Goal: Information Seeking & Learning: Learn about a topic

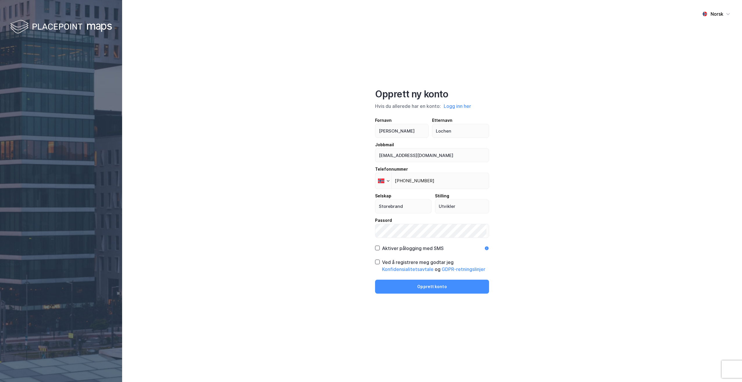
click at [436, 284] on button "Opprett konto" at bounding box center [432, 287] width 114 height 14
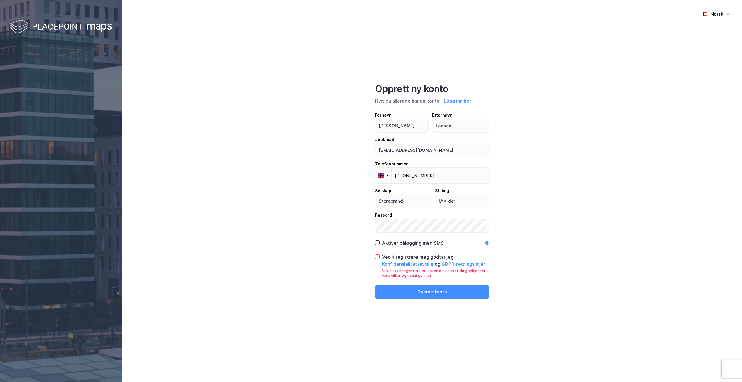
click at [511, 221] on div "Norsk Opprett ny konto Hvis du allerede har en konto: Logg inn her Fornavn [PER…" at bounding box center [432, 191] width 620 height 382
click at [377, 257] on icon at bounding box center [377, 257] width 4 height 4
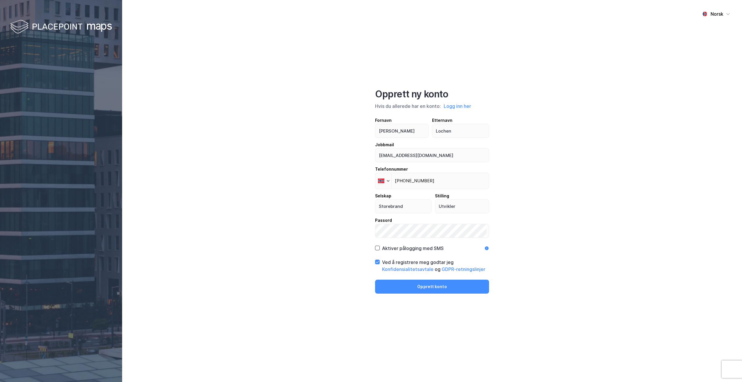
click at [377, 249] on icon at bounding box center [377, 248] width 4 height 4
click at [435, 287] on button "Opprett konto" at bounding box center [432, 287] width 114 height 14
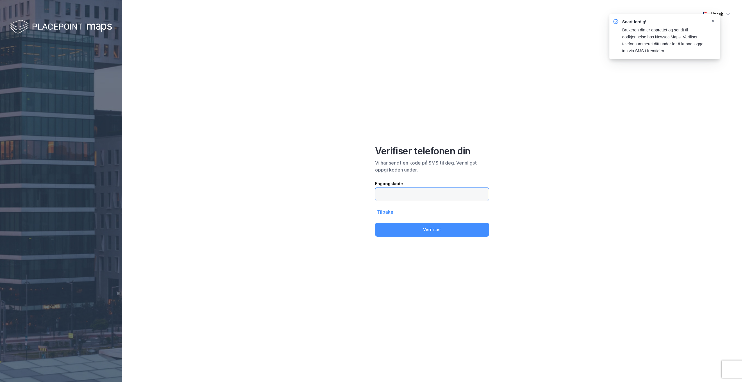
click at [422, 198] on input "text" at bounding box center [431, 193] width 113 height 13
type input "267754"
click at [423, 232] on button "Verifiser" at bounding box center [432, 230] width 114 height 14
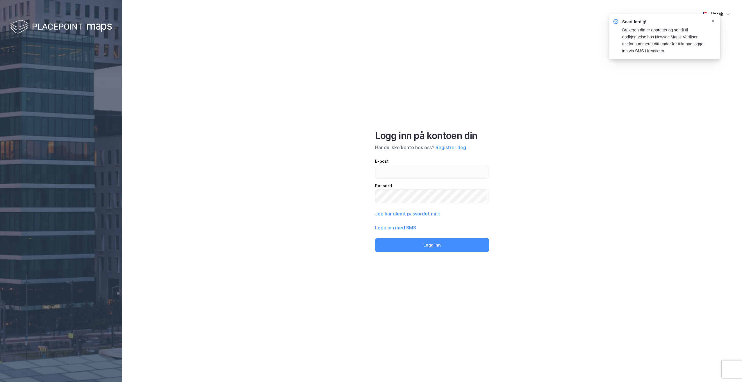
click at [395, 228] on button "Logg inn med SMS" at bounding box center [395, 227] width 41 height 7
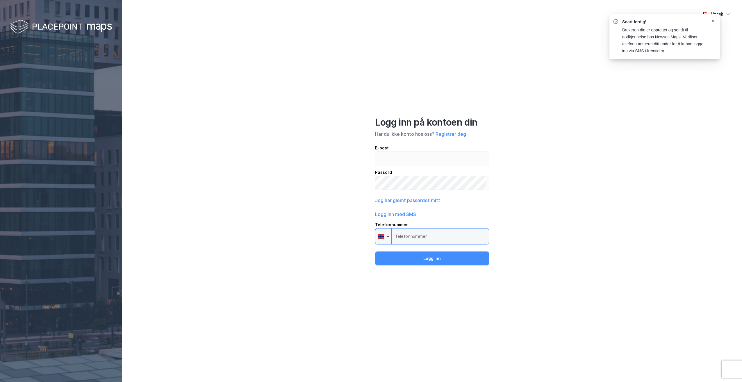
click at [408, 239] on input "Telefonnummer Phone" at bounding box center [432, 236] width 114 height 16
click at [392, 160] on input "email" at bounding box center [431, 158] width 113 height 13
click at [387, 159] on input "[EMAIL_ADDRESS][DOMAIN_NAME]" at bounding box center [430, 158] width 111 height 13
drag, startPoint x: 407, startPoint y: 160, endPoint x: 428, endPoint y: 160, distance: 21.5
click at [428, 160] on input "[PERSON_NAME][EMAIL_ADDRESS][DOMAIN_NAME]" at bounding box center [430, 158] width 111 height 13
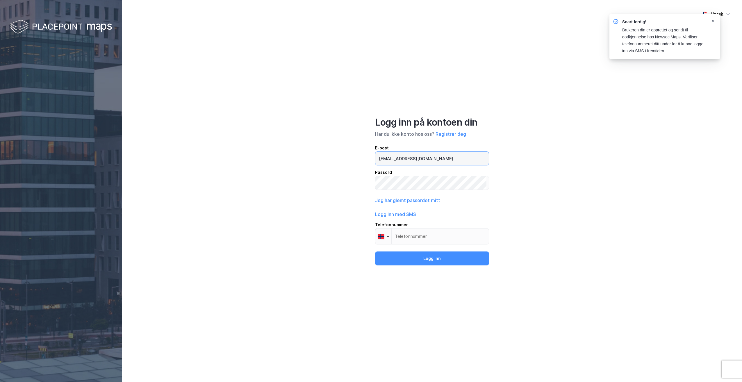
type input "[EMAIL_ADDRESS][DOMAIN_NAME]"
click at [412, 235] on input "Telefonnummer Phone" at bounding box center [432, 236] width 114 height 16
click at [426, 235] on input "Telefonnummer Phone" at bounding box center [432, 236] width 114 height 16
click at [386, 238] on div at bounding box center [383, 236] width 16 height 16
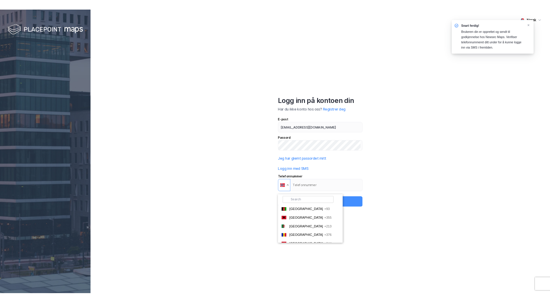
scroll to position [1588, 0]
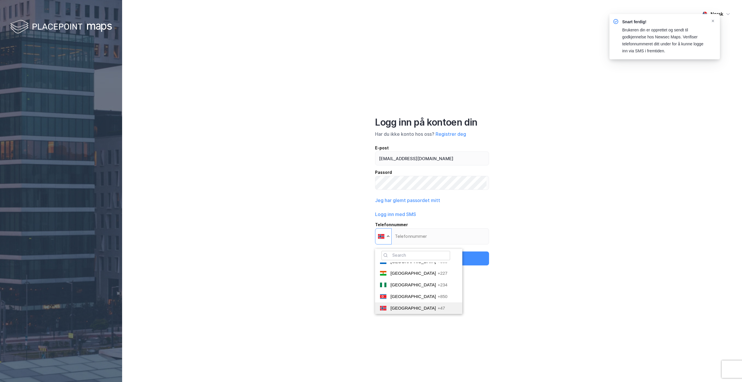
click at [400, 308] on span "[GEOGRAPHIC_DATA]" at bounding box center [412, 307] width 45 height 5
click at [400, 244] on input "Telefonnummer Phone 🔎 [GEOGRAPHIC_DATA] +93 [GEOGRAPHIC_DATA] +355 [GEOGRAPHIC_…" at bounding box center [432, 236] width 114 height 16
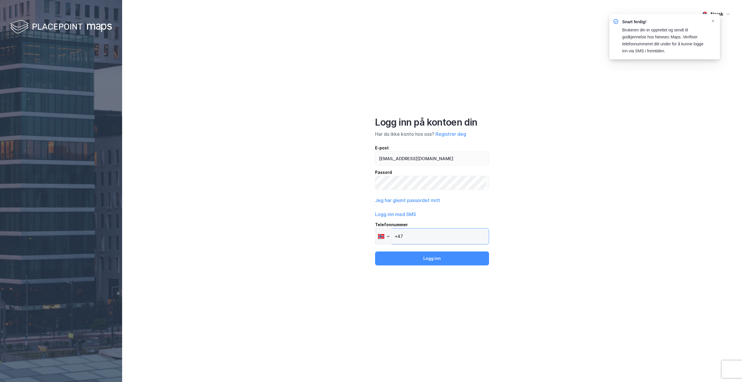
click at [412, 237] on input "+47" at bounding box center [432, 236] width 114 height 16
type input "[PHONE_NUMBER]"
click at [437, 257] on button "Logg inn" at bounding box center [432, 258] width 114 height 14
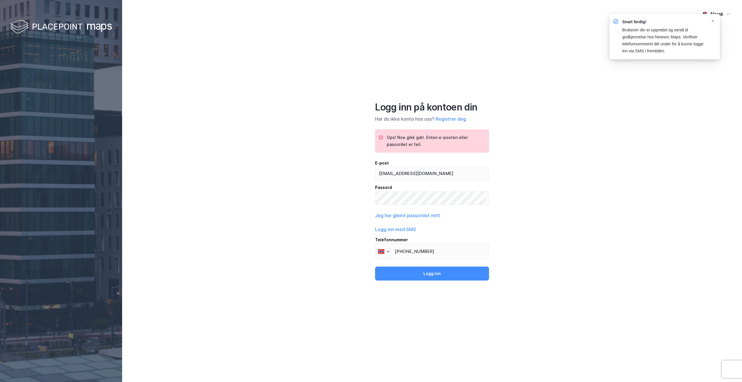
click at [437, 274] on button "Logg inn" at bounding box center [432, 273] width 114 height 14
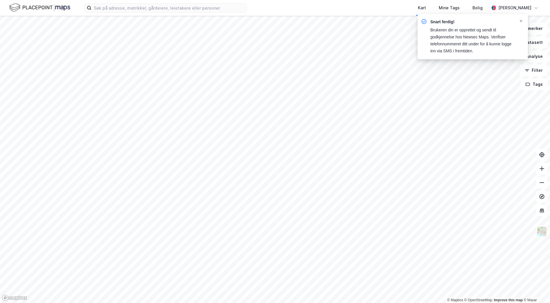
click at [521, 21] on icon "Notifications Alt+T" at bounding box center [521, 21] width 2 height 2
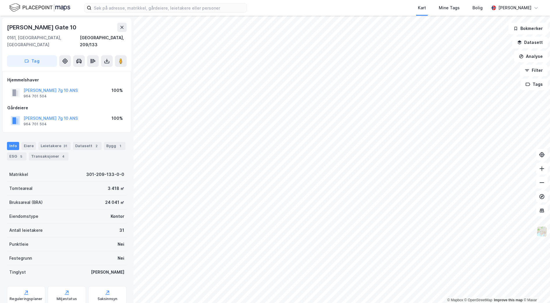
click at [15, 152] on div "ESG 5" at bounding box center [16, 156] width 19 height 8
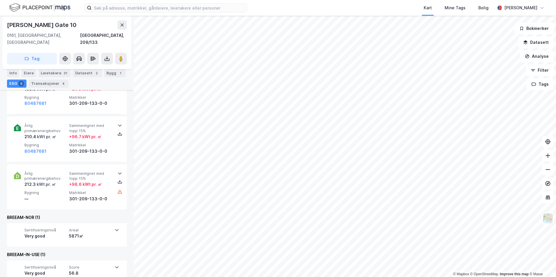
scroll to position [246, 0]
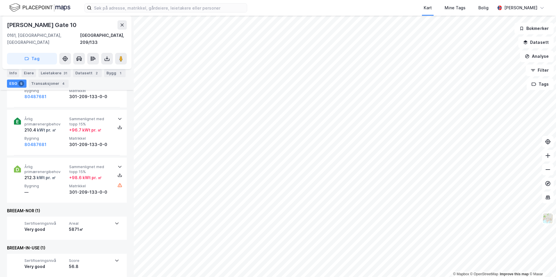
click at [115, 223] on icon at bounding box center [116, 224] width 3 height 2
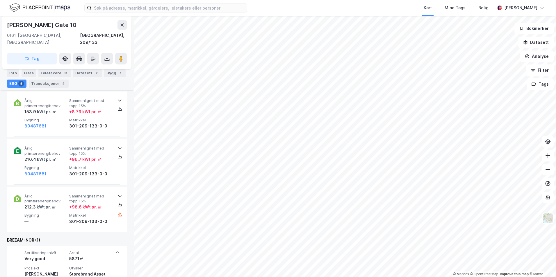
scroll to position [206, 0]
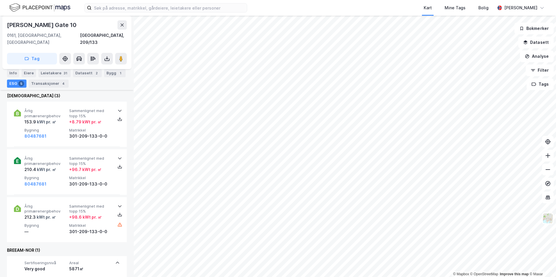
click at [117, 156] on icon at bounding box center [119, 158] width 5 height 5
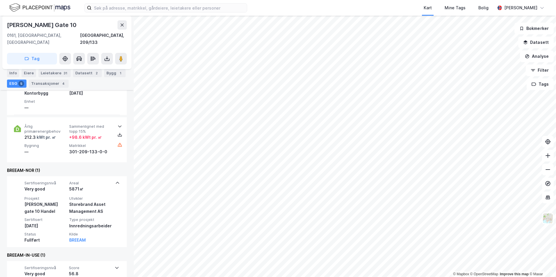
scroll to position [334, 0]
click at [116, 265] on icon at bounding box center [116, 267] width 5 height 5
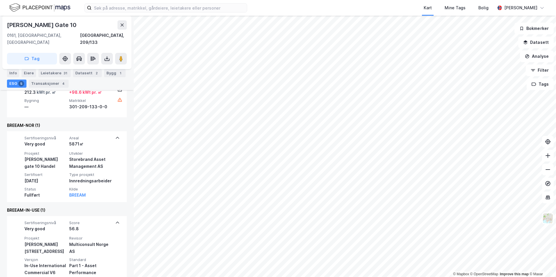
scroll to position [389, 0]
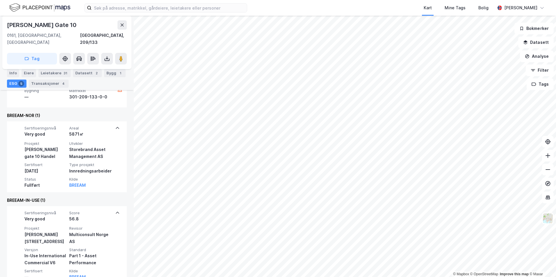
click at [77, 274] on button "BREEAM" at bounding box center [77, 277] width 17 height 7
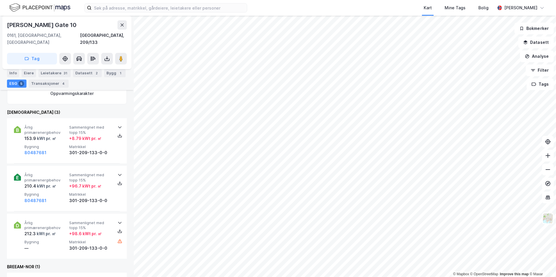
scroll to position [246, 0]
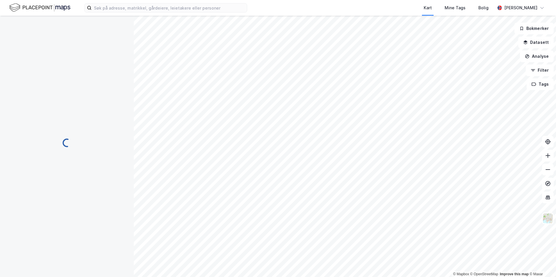
scroll to position [118, 0]
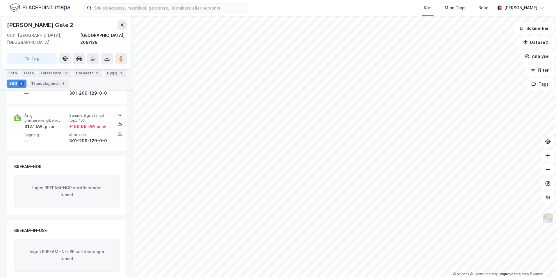
scroll to position [394, 0]
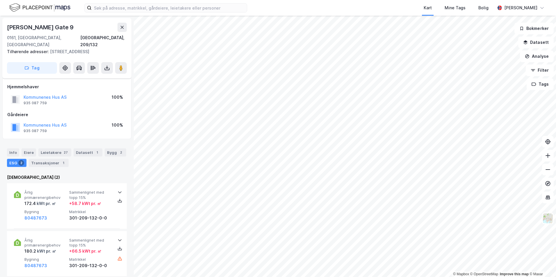
scroll to position [127, 0]
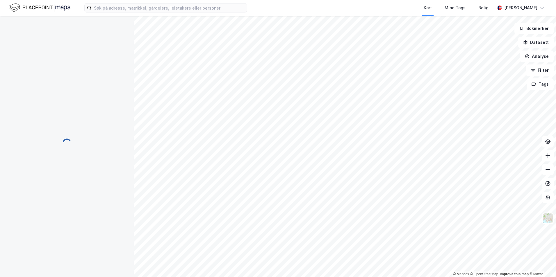
scroll to position [120, 0]
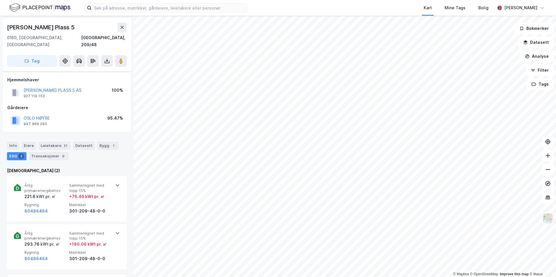
scroll to position [120, 0]
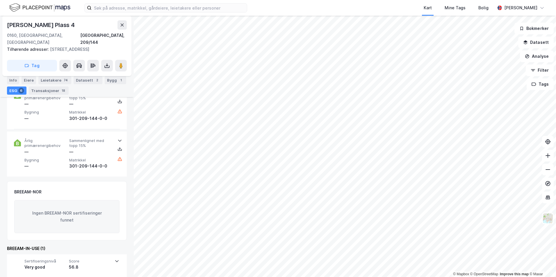
scroll to position [375, 0]
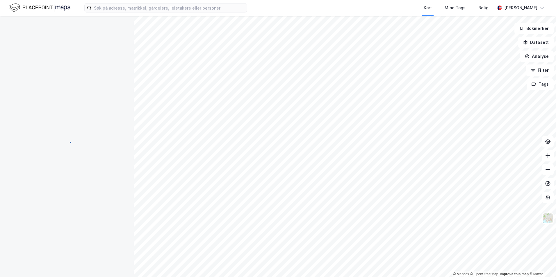
scroll to position [353, 0]
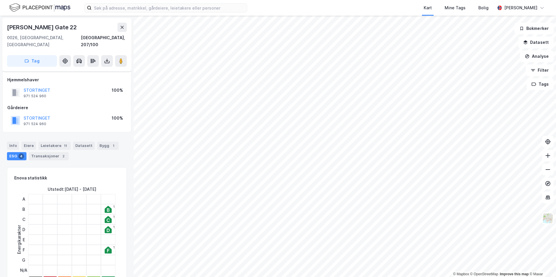
scroll to position [347, 0]
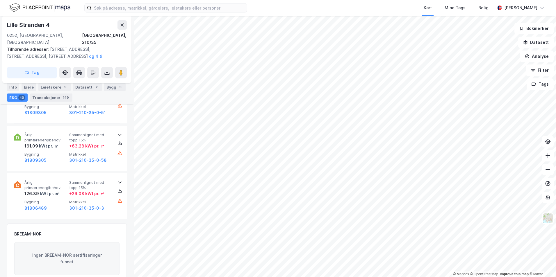
scroll to position [2051, 0]
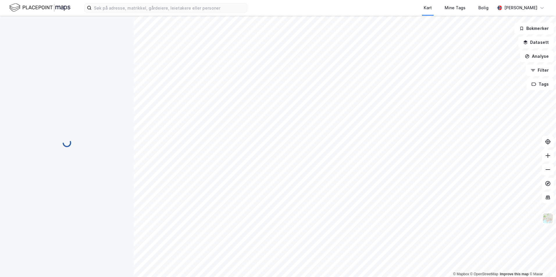
scroll to position [86, 0]
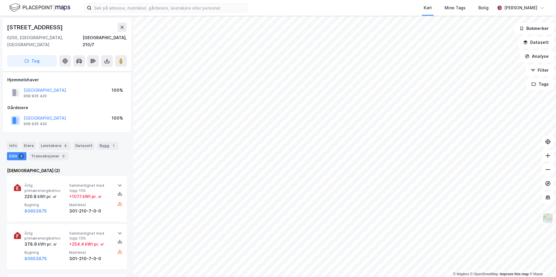
scroll to position [86, 0]
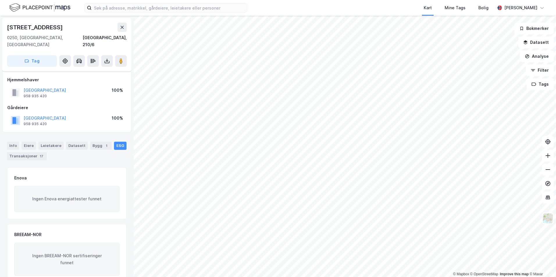
scroll to position [70, 0]
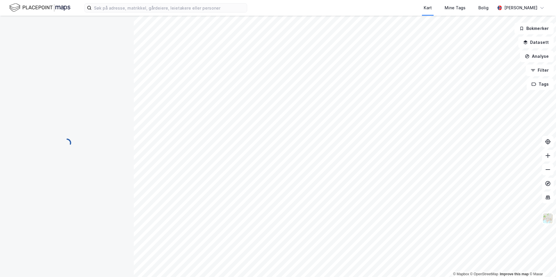
scroll to position [391, 0]
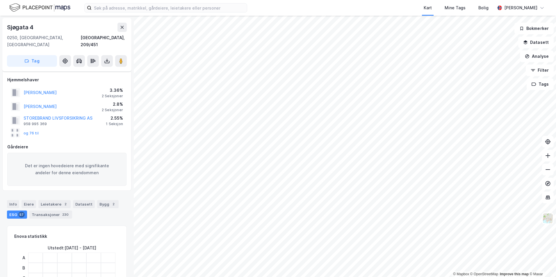
scroll to position [391, 0]
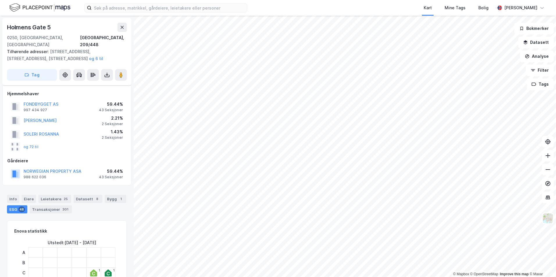
scroll to position [391, 0]
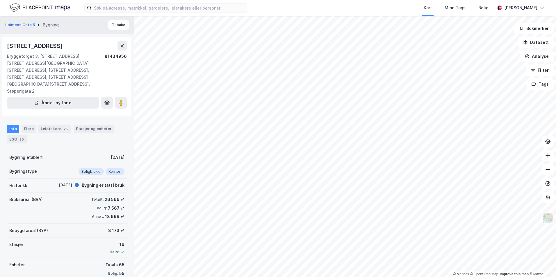
scroll to position [7, 0]
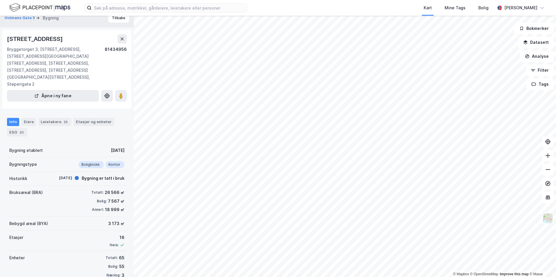
click at [24, 118] on div "Eiere" at bounding box center [29, 122] width 15 height 8
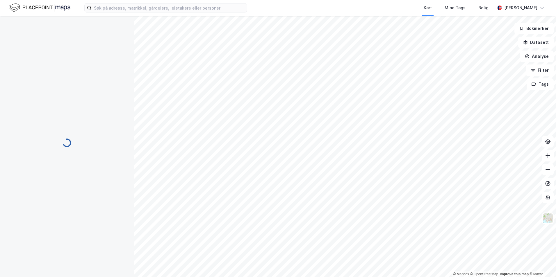
scroll to position [0, 0]
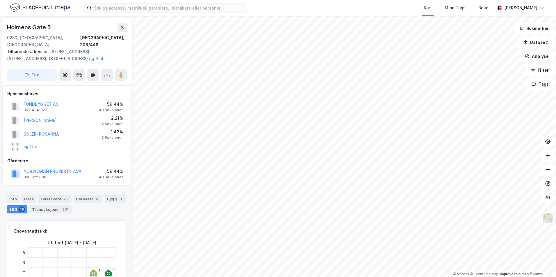
scroll to position [0, 0]
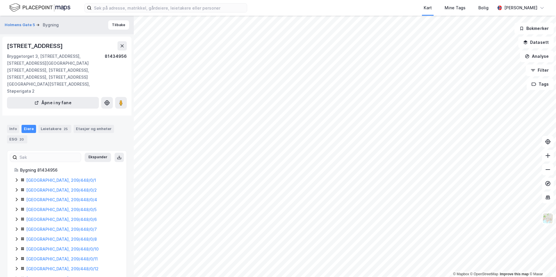
scroll to position [0, 0]
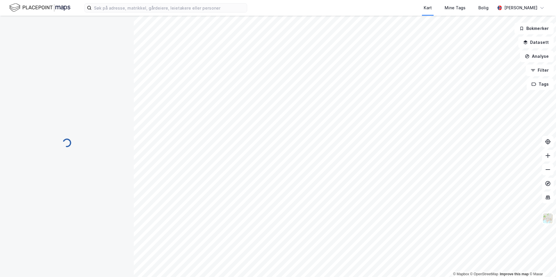
scroll to position [0, 0]
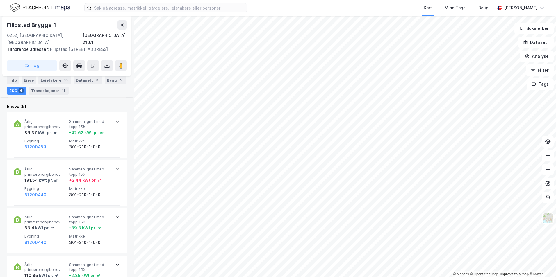
scroll to position [204, 0]
click at [116, 165] on icon at bounding box center [117, 167] width 5 height 5
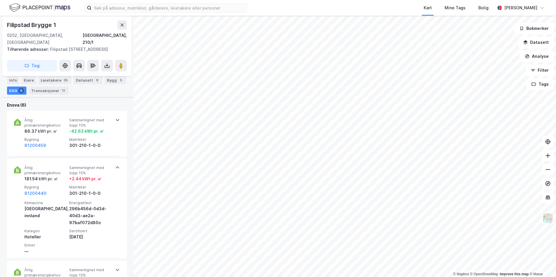
click at [116, 165] on icon at bounding box center [117, 167] width 5 height 5
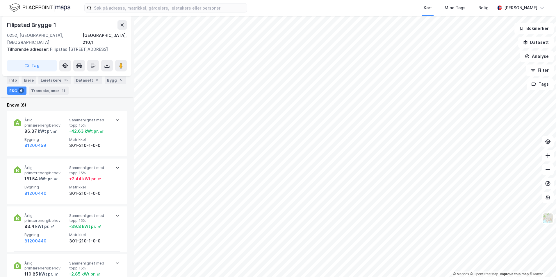
click at [116, 213] on icon at bounding box center [117, 215] width 5 height 5
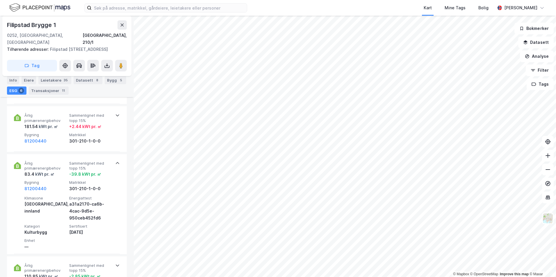
scroll to position [262, 0]
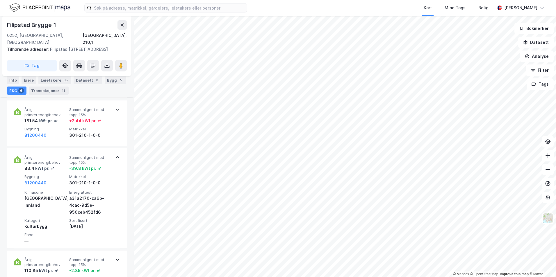
click at [117, 155] on icon at bounding box center [117, 157] width 5 height 5
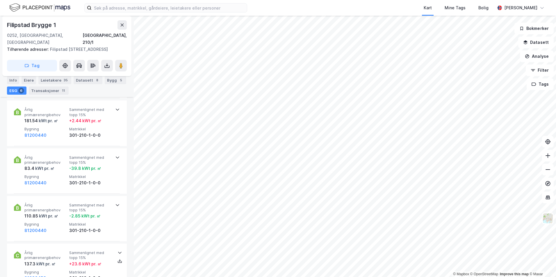
click at [117, 204] on icon at bounding box center [117, 205] width 3 height 2
click at [116, 204] on icon at bounding box center [117, 205] width 3 height 2
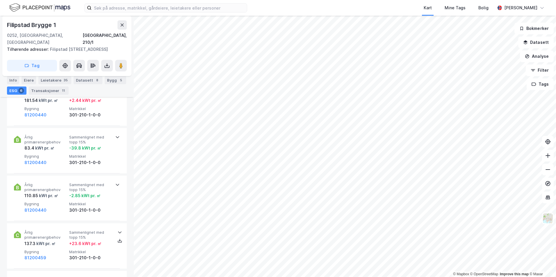
scroll to position [291, 0]
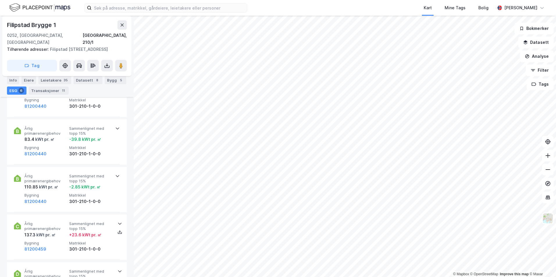
click at [44, 246] on button "81200459" at bounding box center [35, 249] width 22 height 7
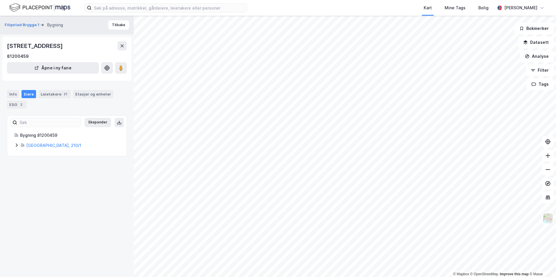
click at [48, 174] on div "Filipstad Brygge 1 Bygning Tilbake Filipstad [STREET_ADDRESS] 81200459 Åpne i n…" at bounding box center [67, 147] width 134 height 262
click at [21, 24] on button "Filipstad Brygge 1" at bounding box center [23, 25] width 36 height 6
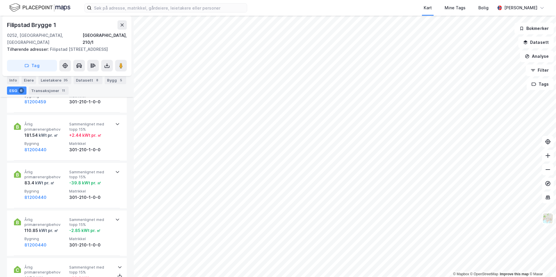
scroll to position [174, 0]
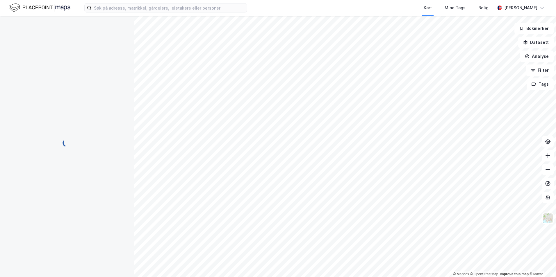
scroll to position [0, 0]
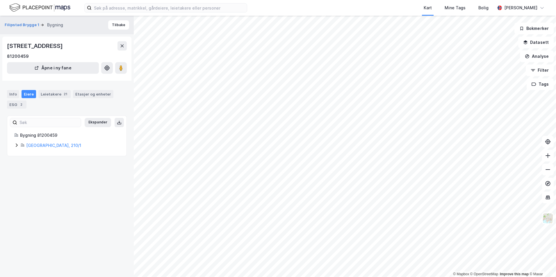
click at [16, 144] on icon at bounding box center [16, 145] width 5 height 5
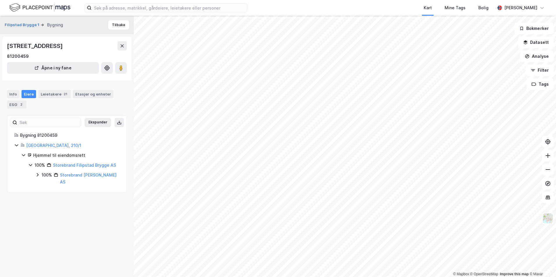
click at [85, 95] on div "Etasjer og enheter" at bounding box center [93, 94] width 36 height 5
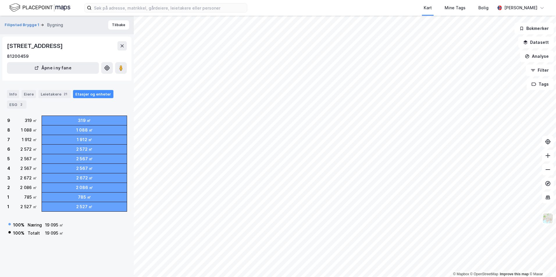
click at [49, 95] on div "Leietakere 21" at bounding box center [54, 94] width 32 height 8
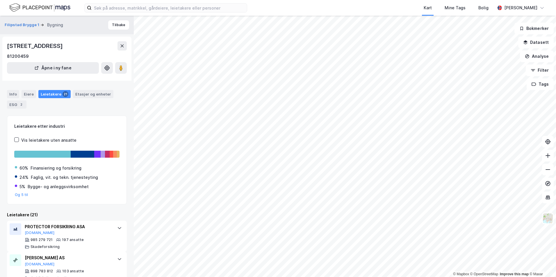
click at [26, 94] on div "Eiere" at bounding box center [29, 94] width 15 height 8
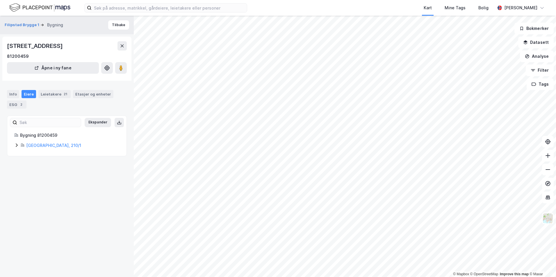
click at [14, 93] on div "Info" at bounding box center [13, 94] width 12 height 8
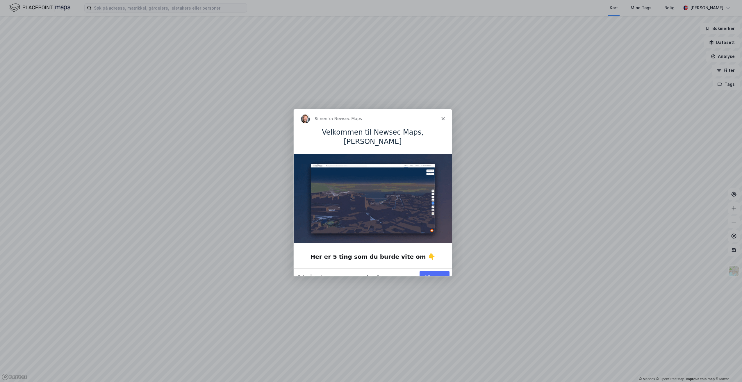
click at [431, 271] on button "Vis meg" at bounding box center [434, 277] width 30 height 12
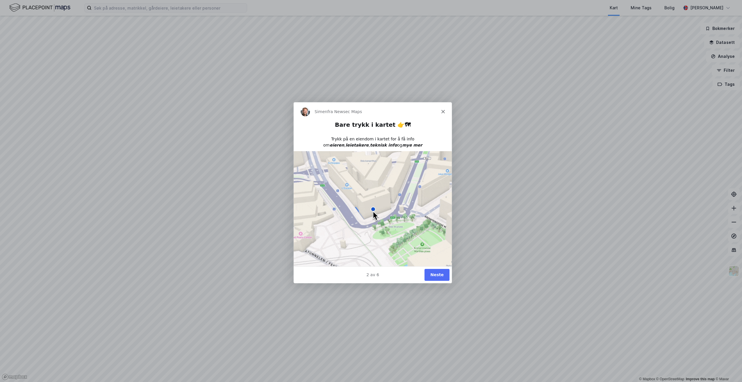
click at [438, 272] on button "Neste" at bounding box center [436, 275] width 25 height 12
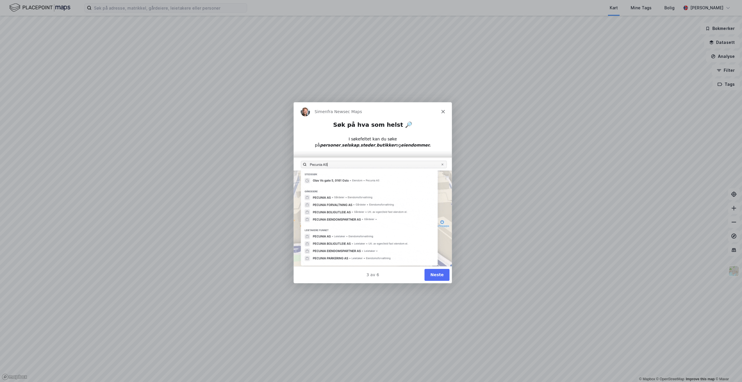
click at [438, 277] on button "Neste" at bounding box center [436, 275] width 25 height 12
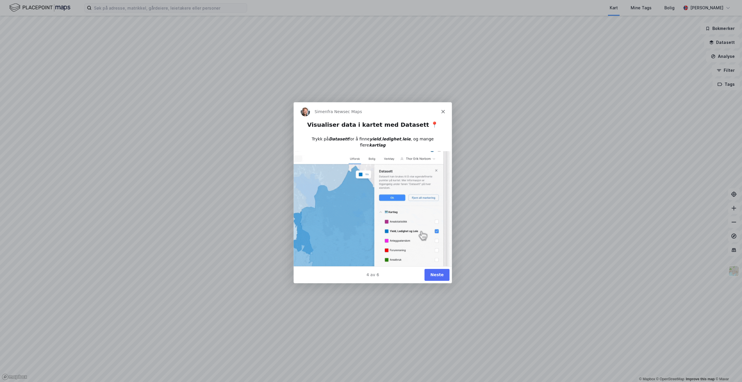
click at [439, 274] on button "Neste" at bounding box center [436, 275] width 25 height 12
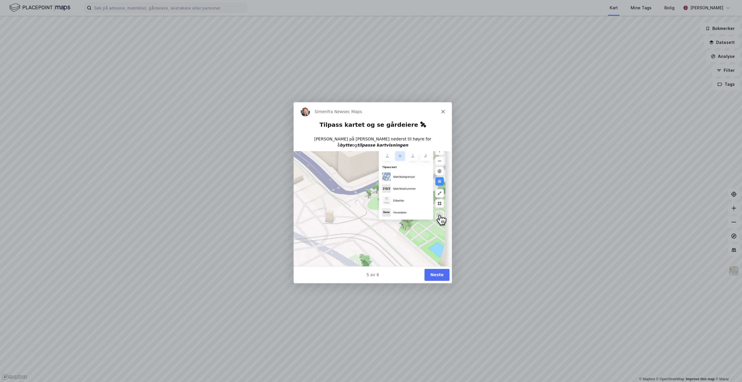
click at [439, 274] on button "Neste" at bounding box center [436, 275] width 25 height 12
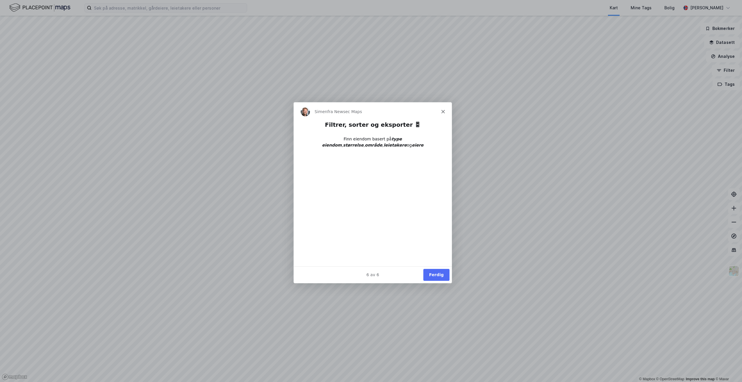
click at [439, 274] on button "Ferdig" at bounding box center [436, 275] width 26 height 12
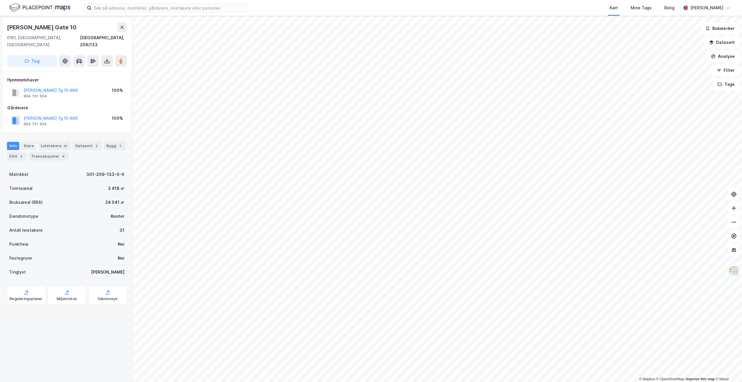
click at [94, 143] on div "2" at bounding box center [97, 146] width 6 height 6
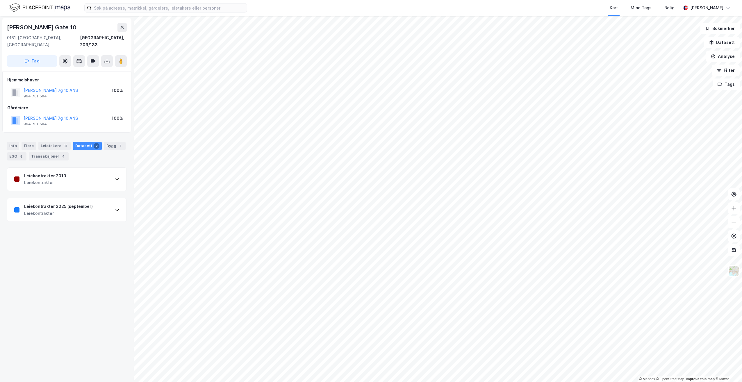
click at [56, 142] on div "Leietakere 31" at bounding box center [54, 146] width 32 height 8
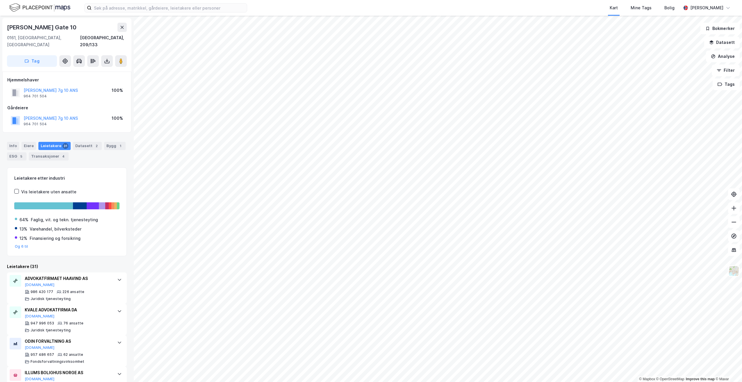
click at [28, 142] on div "Eiere" at bounding box center [29, 146] width 15 height 8
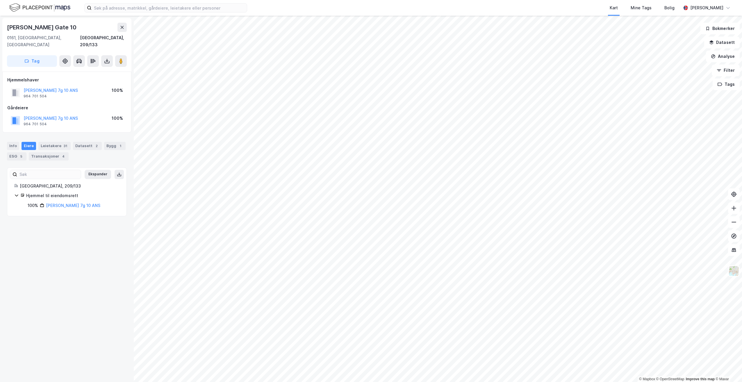
click at [17, 152] on div "ESG 5" at bounding box center [16, 156] width 19 height 8
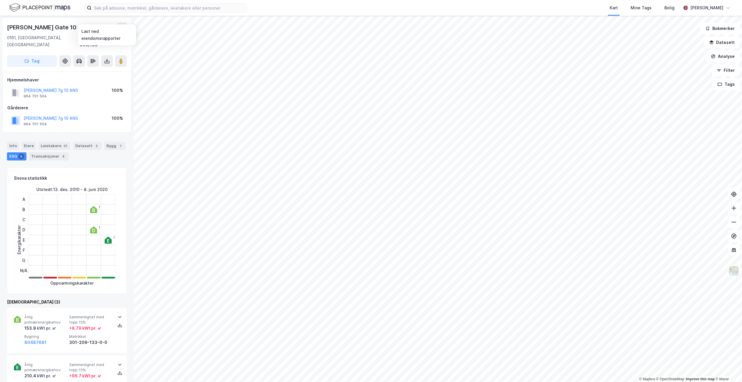
click at [109, 58] on icon at bounding box center [107, 61] width 6 height 6
click at [97, 80] on div "Last ned matrikkelrapport" at bounding box center [85, 82] width 48 height 5
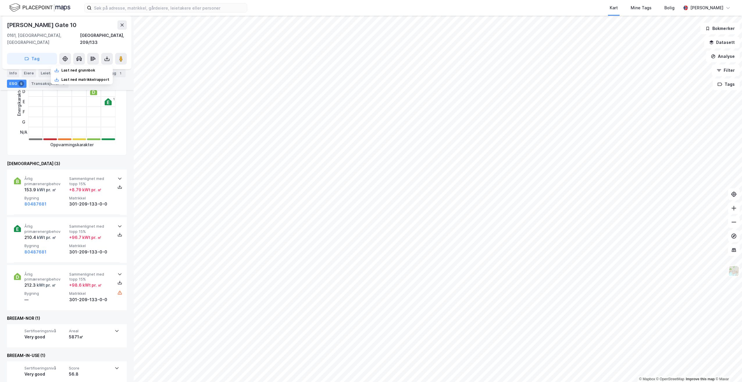
scroll to position [141, 0]
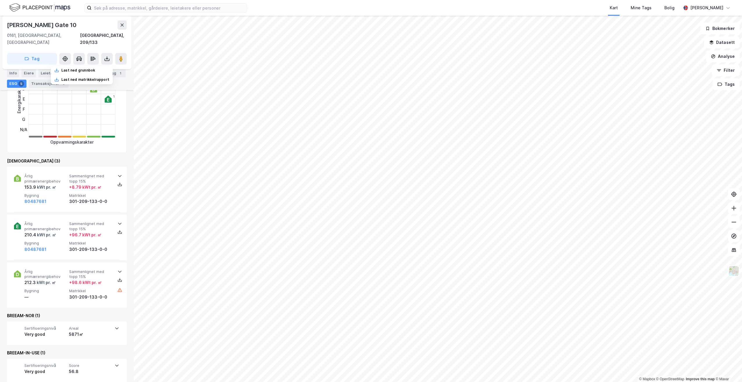
click at [43, 279] on div "kWt pr. ㎡" at bounding box center [46, 282] width 20 height 7
click at [117, 230] on icon at bounding box center [119, 232] width 5 height 5
click at [118, 173] on icon at bounding box center [119, 175] width 5 height 5
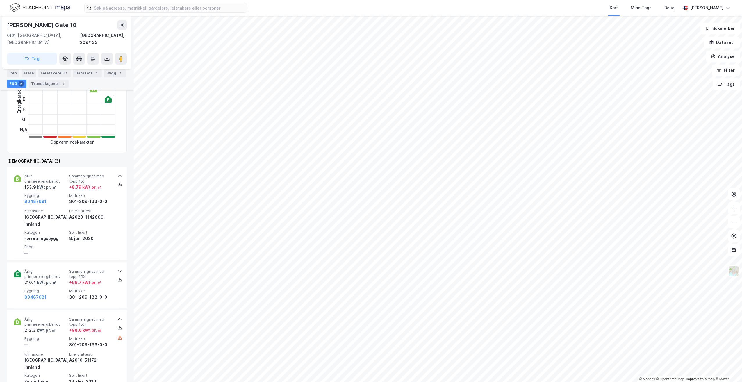
click at [117, 269] on icon at bounding box center [119, 271] width 5 height 5
